Goal: Information Seeking & Learning: Check status

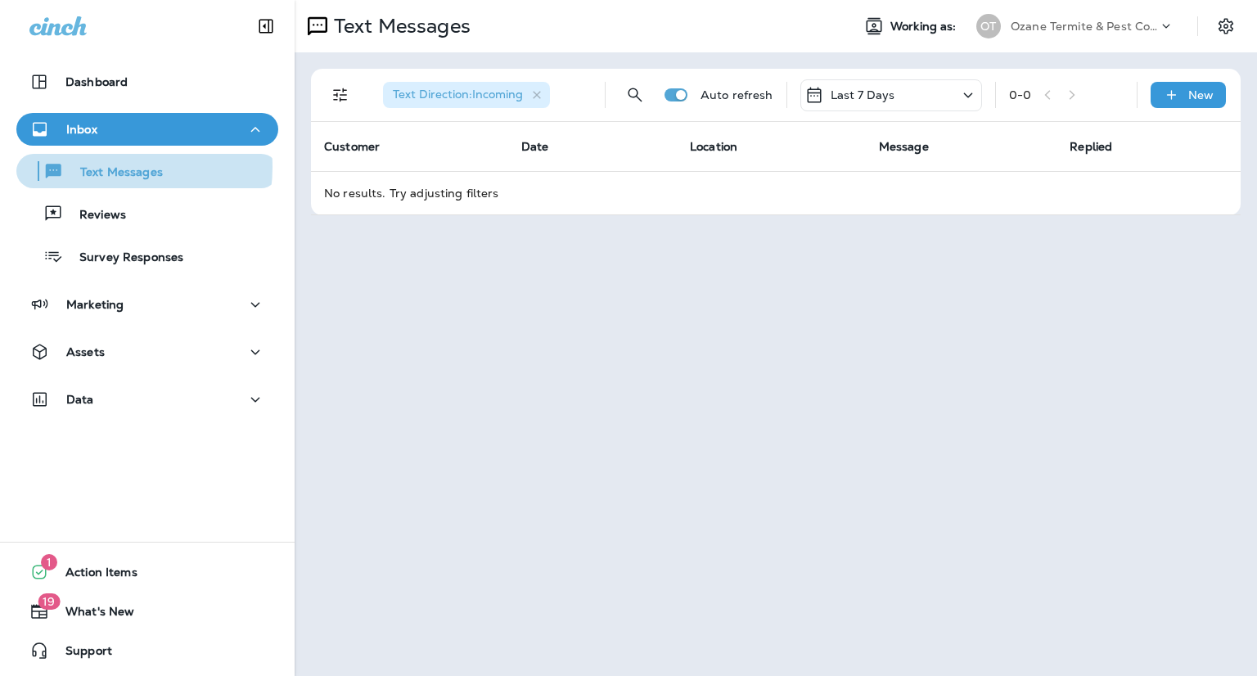
click at [104, 167] on p "Text Messages" at bounding box center [113, 173] width 99 height 16
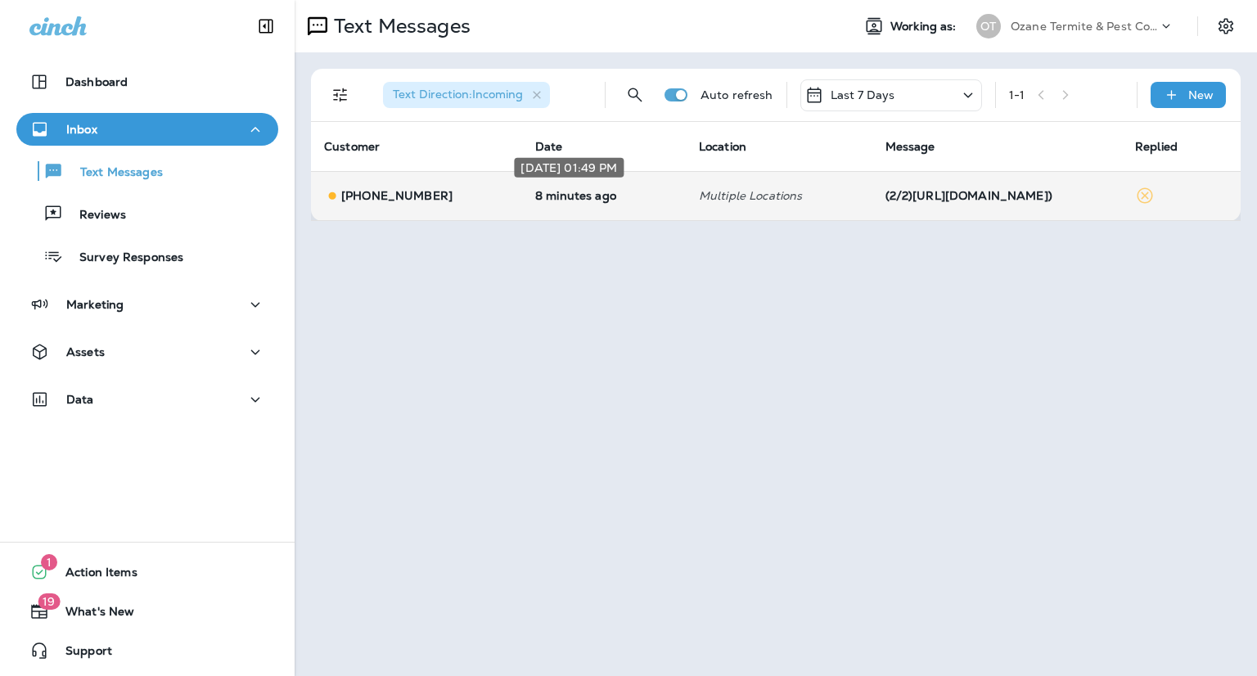
click at [623, 197] on p "8 minutes ago" at bounding box center [603, 195] width 137 height 13
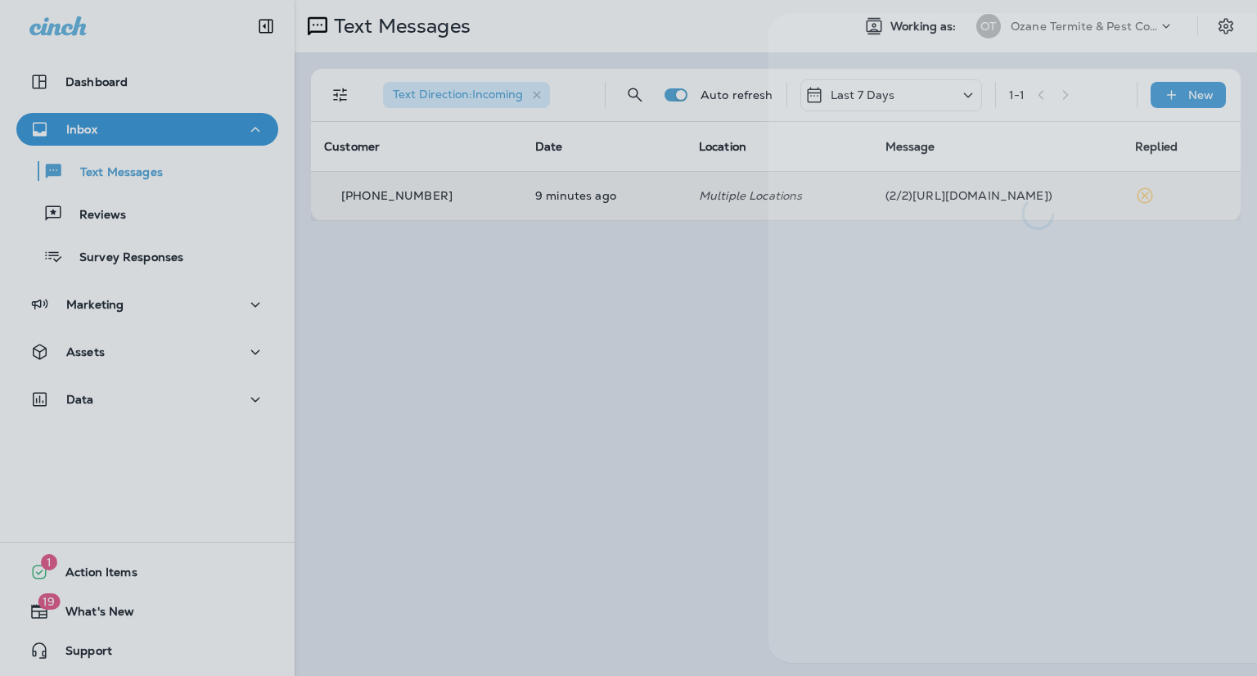
click at [569, 448] on div at bounding box center [701, 338] width 1257 height 676
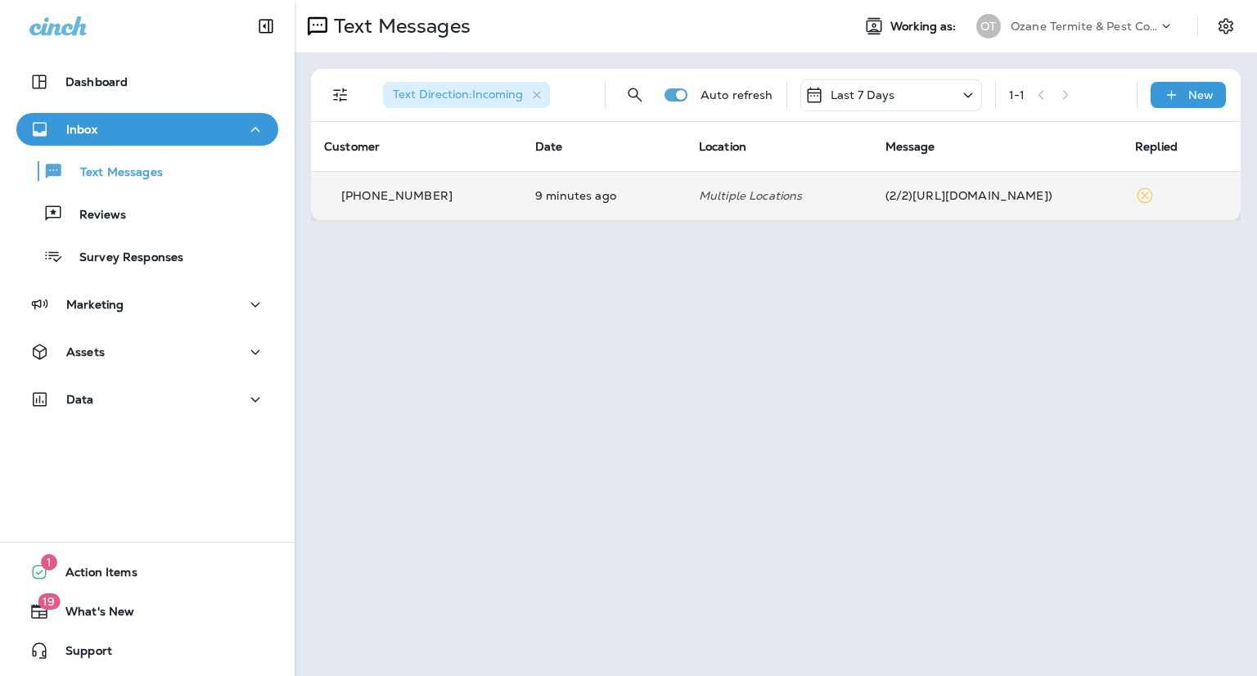
click at [404, 199] on p "[PHONE_NUMBER]" at bounding box center [396, 195] width 111 height 13
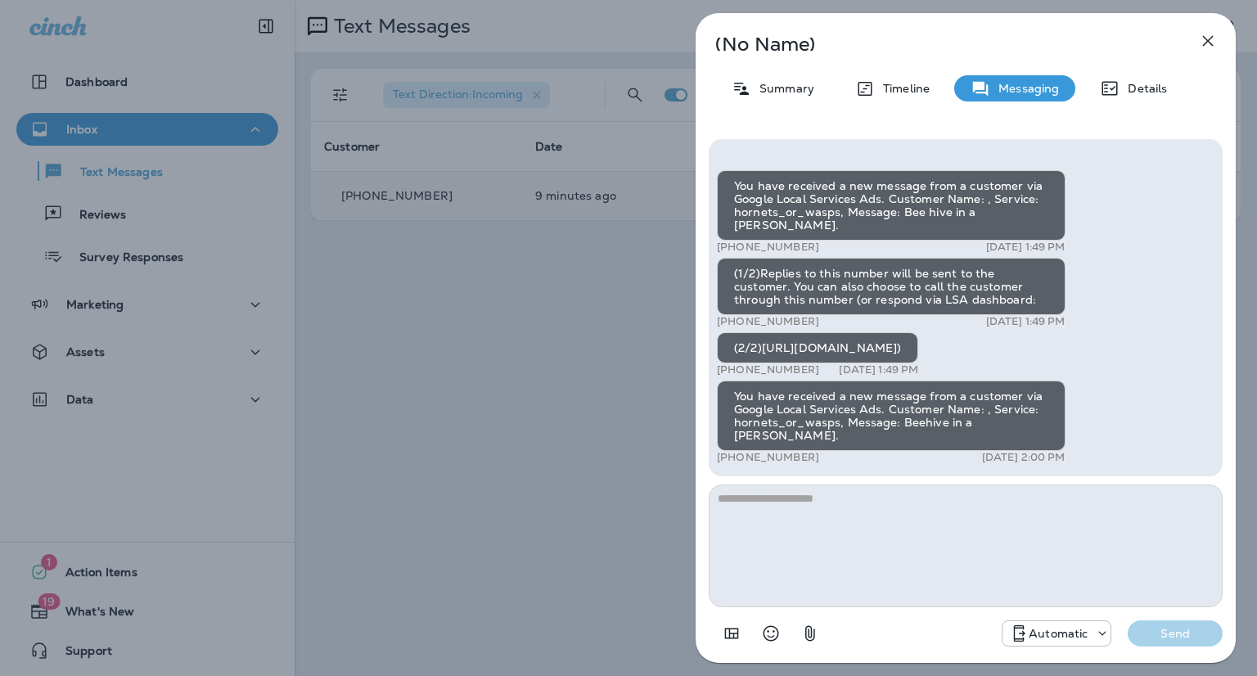
click at [1107, 642] on div "Automatic" at bounding box center [1057, 634] width 108 height 20
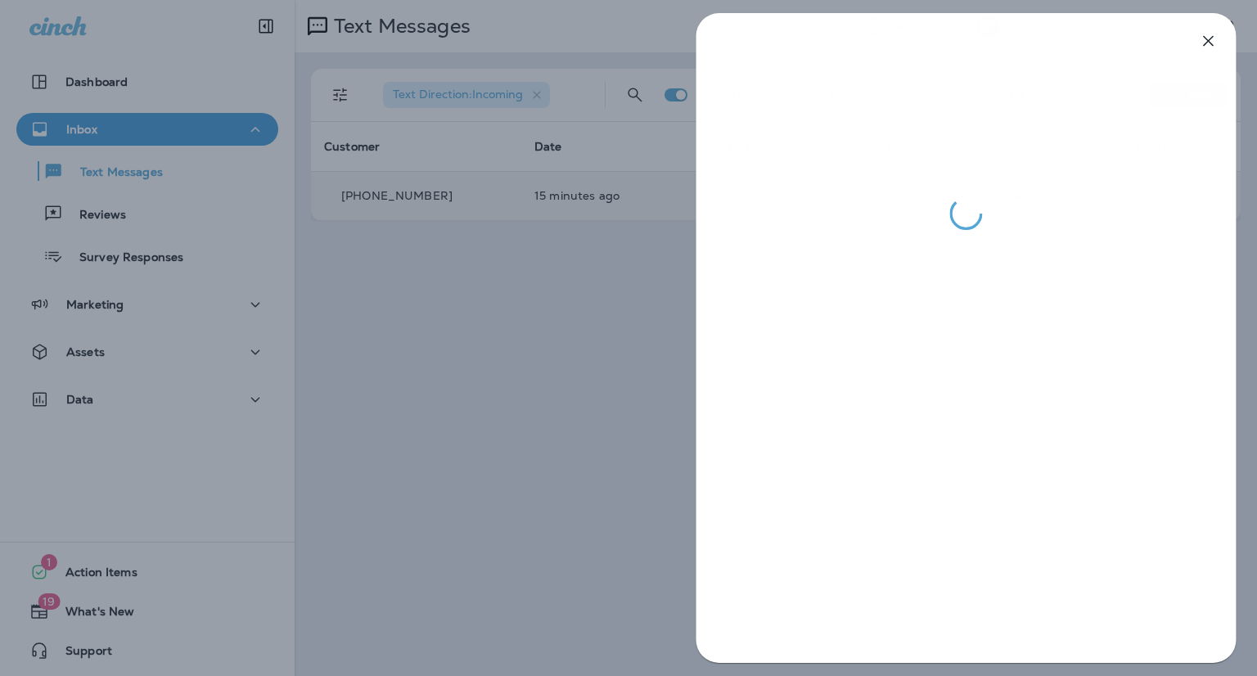
click at [597, 479] on div at bounding box center [628, 338] width 1257 height 676
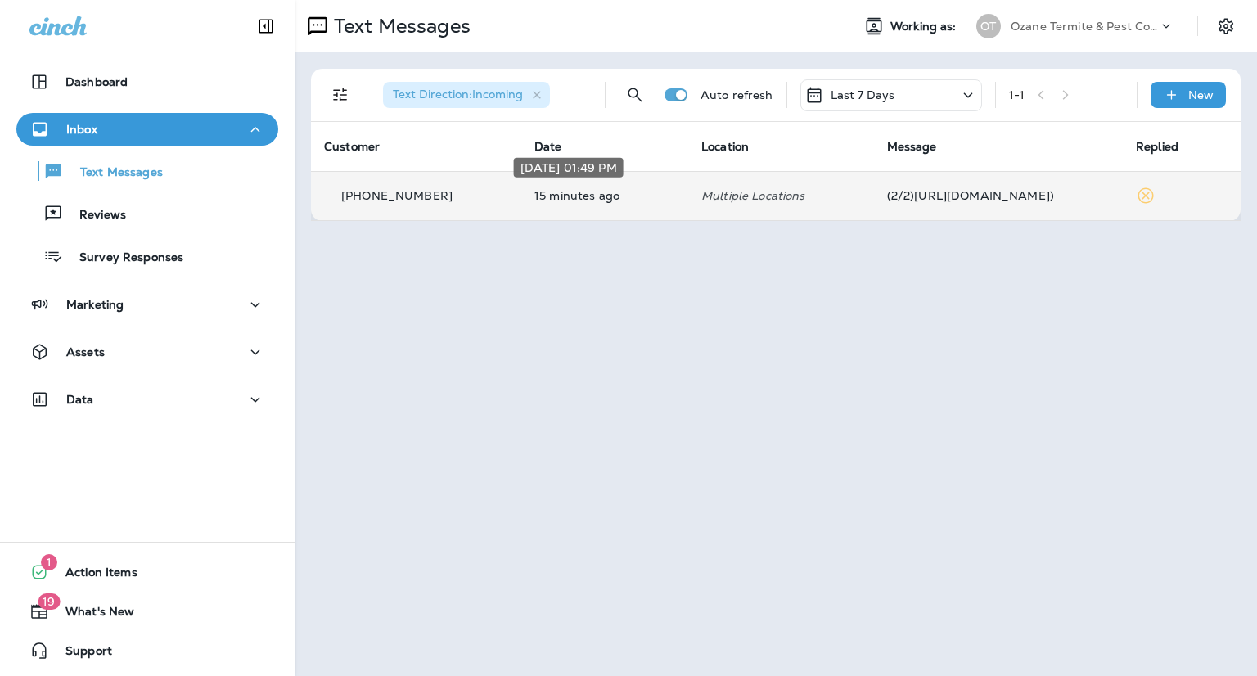
click at [638, 201] on p "15 minutes ago" at bounding box center [604, 195] width 141 height 13
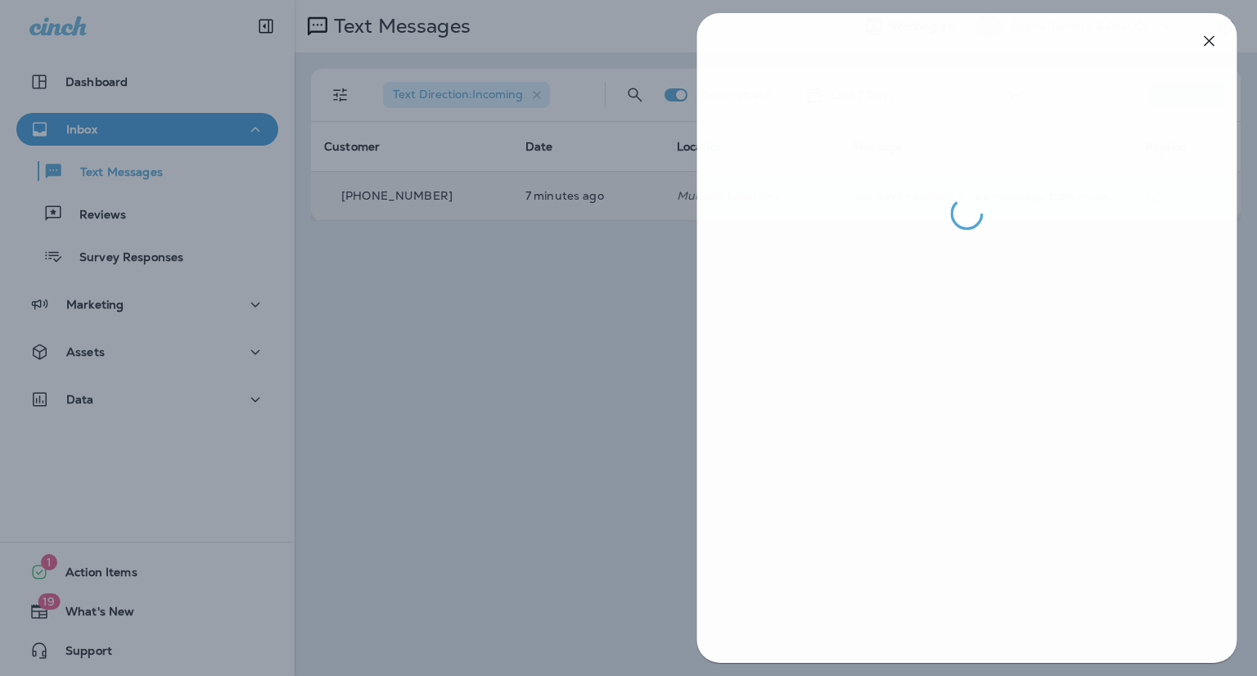
click at [560, 404] on div at bounding box center [629, 338] width 1257 height 676
